Goal: Task Accomplishment & Management: Use online tool/utility

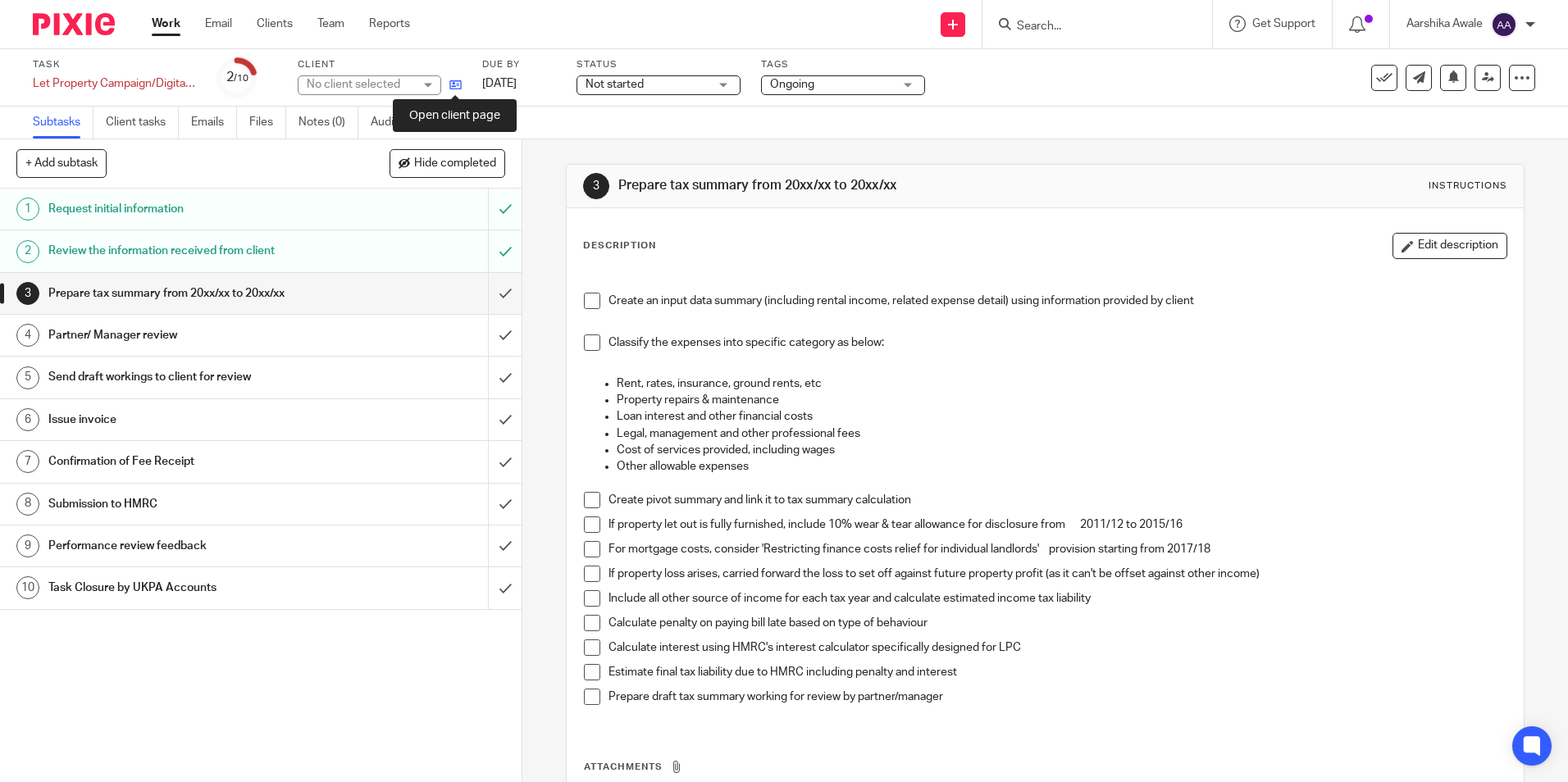
click at [456, 88] on icon at bounding box center [455, 84] width 13 height 13
